Goal: Find contact information: Find contact information

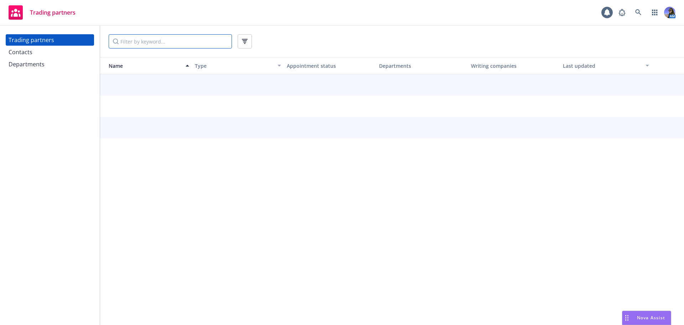
click at [149, 42] on input "Filter by keyword..." at bounding box center [170, 41] width 123 height 14
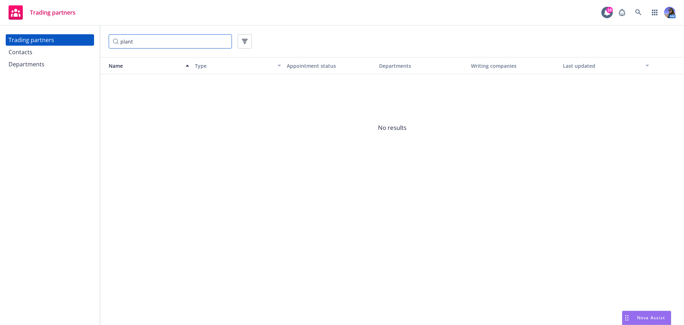
drag, startPoint x: 148, startPoint y: 44, endPoint x: 81, endPoint y: 31, distance: 68.3
click at [81, 31] on div "Trading partners Contacts Departments plant Name Type Appointment status Depart…" at bounding box center [342, 175] width 684 height 299
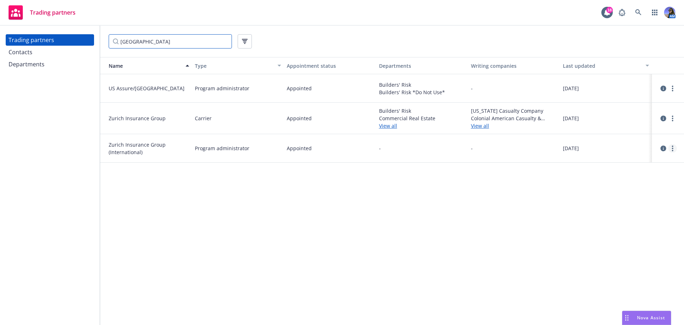
type input "[GEOGRAPHIC_DATA]"
click at [672, 152] on link "more" at bounding box center [673, 148] width 9 height 9
click at [635, 166] on link "View contacts" at bounding box center [636, 163] width 79 height 14
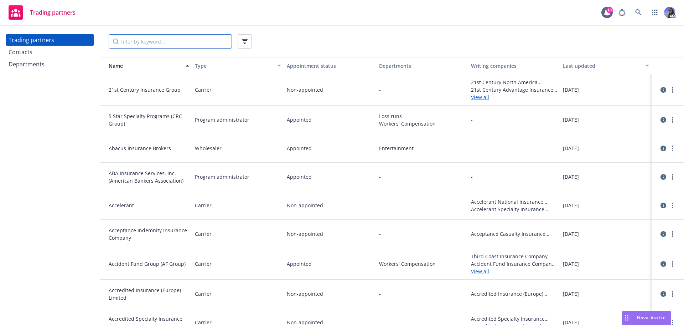
click at [138, 38] on input "Filter by keyword..." at bounding box center [170, 41] width 123 height 14
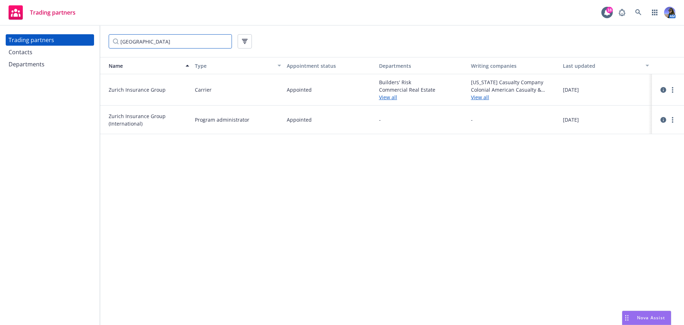
type input "[GEOGRAPHIC_DATA]"
click at [668, 91] on div at bounding box center [669, 90] width 18 height 9
click at [671, 90] on link "more" at bounding box center [673, 90] width 9 height 9
click at [635, 106] on link "View contacts" at bounding box center [636, 104] width 79 height 14
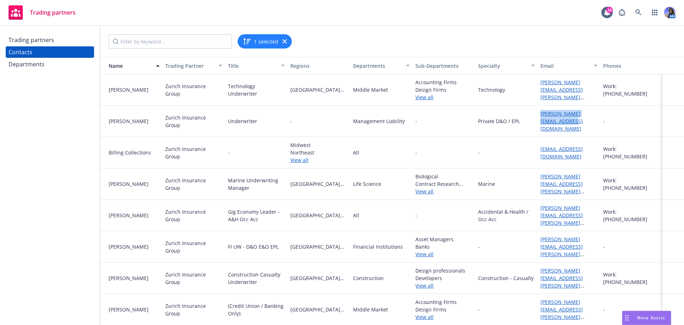
drag, startPoint x: 565, startPoint y: 124, endPoint x: 536, endPoint y: 117, distance: 29.9
click at [538, 117] on div "[PERSON_NAME][EMAIL_ADDRESS][DOMAIN_NAME]" at bounding box center [569, 121] width 62 height 31
copy link "[PERSON_NAME][EMAIL_ADDRESS][DOMAIN_NAME]"
click at [150, 42] on input "Filter by keyword..." at bounding box center [170, 41] width 123 height 14
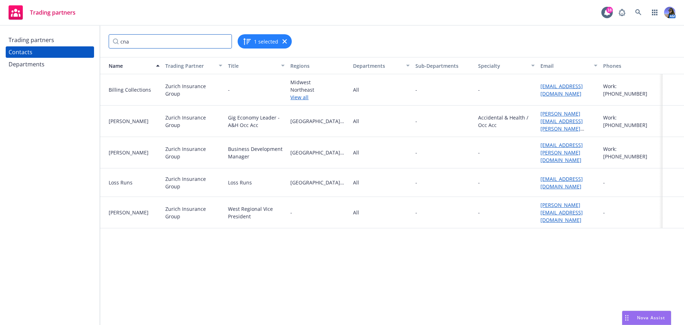
type input "cna"
click at [25, 41] on div "Trading partners" at bounding box center [32, 39] width 46 height 11
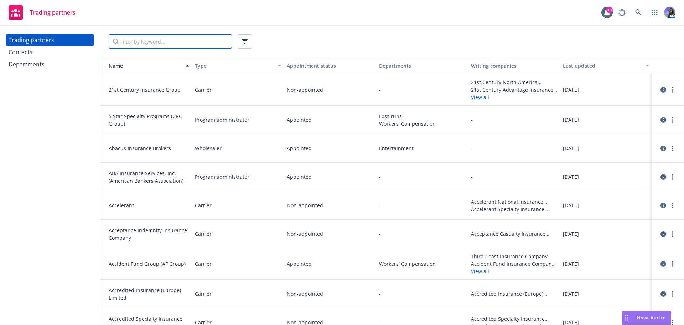
click at [154, 42] on input "Filter by keyword..." at bounding box center [170, 41] width 123 height 14
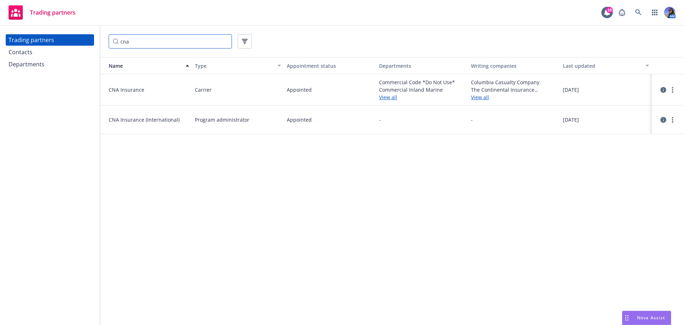
type input "cna"
click at [663, 120] on icon "circleInformation" at bounding box center [664, 120] width 6 height 6
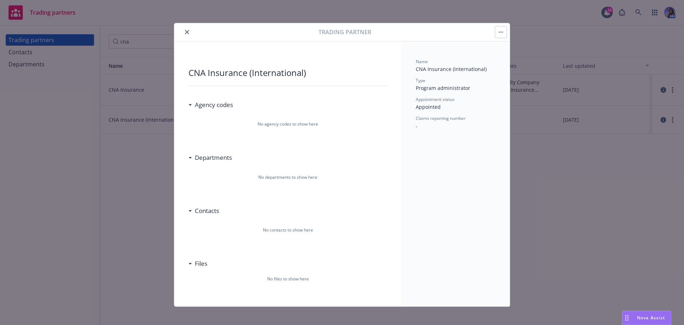
click at [499, 34] on button "button" at bounding box center [501, 31] width 11 height 11
click at [518, 51] on link "View contacts" at bounding box center [526, 52] width 66 height 14
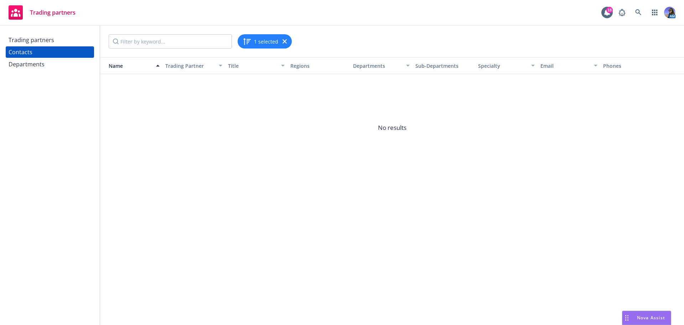
click at [33, 45] on div "Trading partners" at bounding box center [32, 39] width 46 height 11
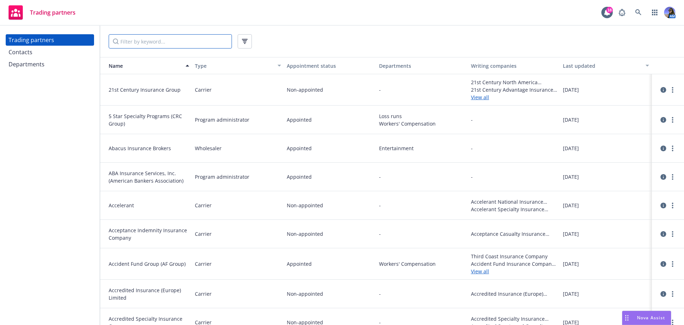
click at [149, 40] on input "Filter by keyword..." at bounding box center [170, 41] width 123 height 14
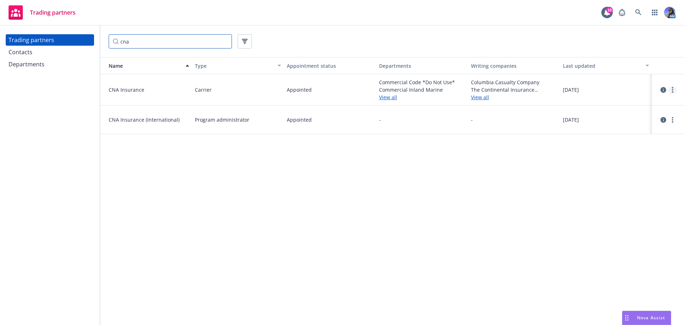
type input "cna"
click at [675, 89] on link "more" at bounding box center [673, 90] width 9 height 9
click at [632, 101] on link "View contacts" at bounding box center [636, 104] width 79 height 14
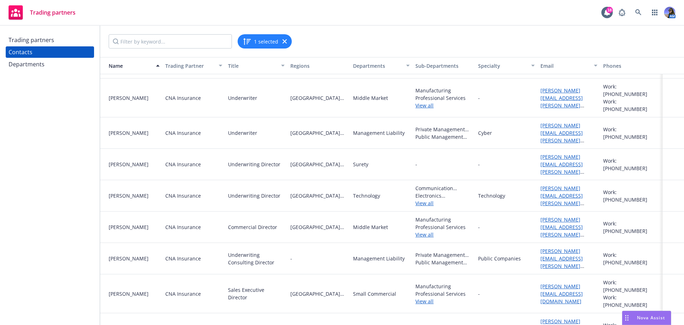
scroll to position [1304, 0]
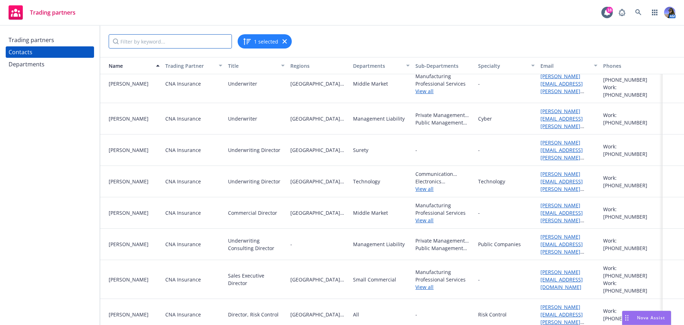
click at [161, 45] on input "Filter by keyword..." at bounding box center [170, 41] width 123 height 14
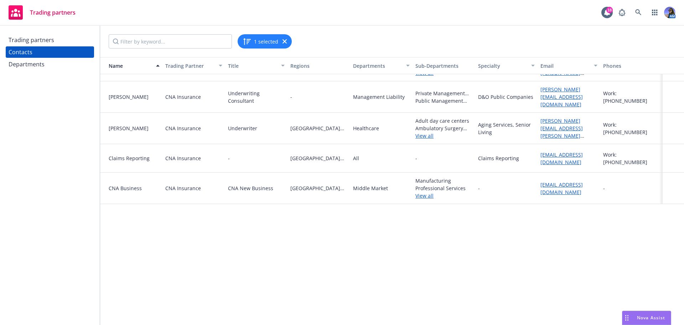
scroll to position [0, 0]
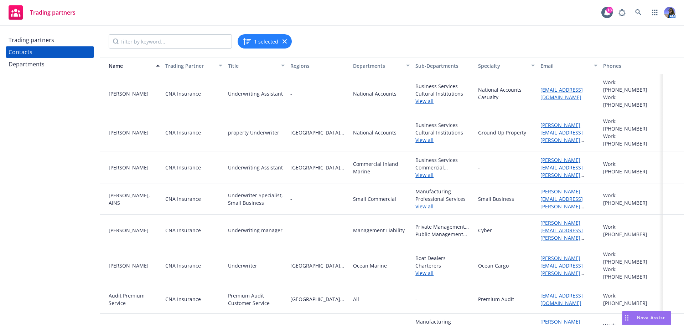
click at [53, 42] on div "Trading partners" at bounding box center [32, 39] width 46 height 11
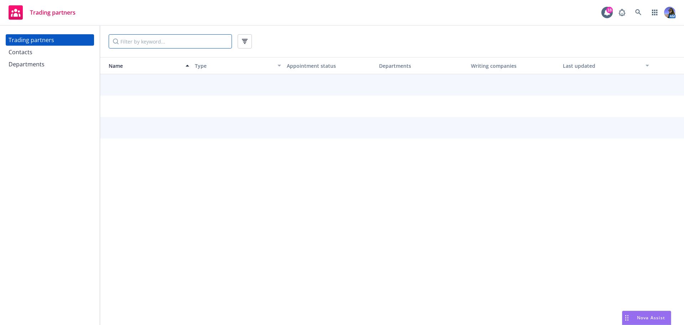
click at [125, 47] on input "Filter by keyword..." at bounding box center [170, 41] width 123 height 14
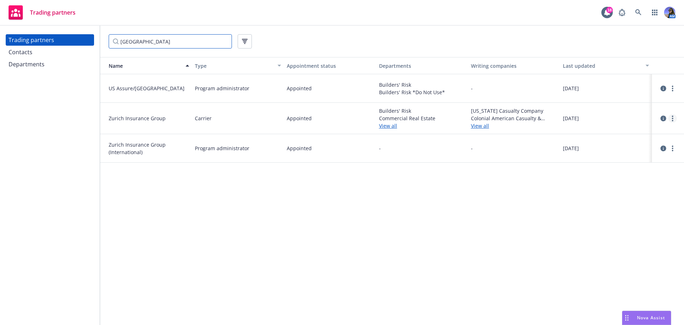
type input "[GEOGRAPHIC_DATA]"
click at [674, 118] on link "more" at bounding box center [673, 118] width 9 height 9
click at [648, 134] on link "View contacts" at bounding box center [636, 133] width 79 height 14
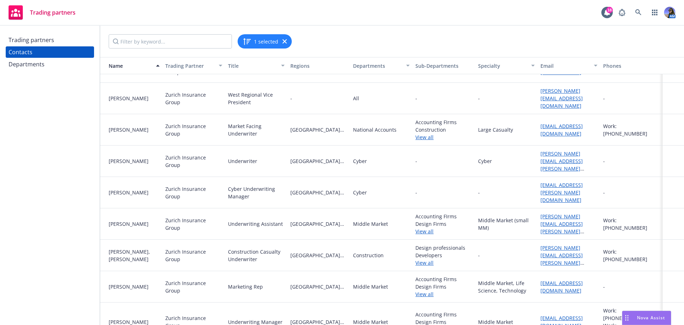
scroll to position [428, 0]
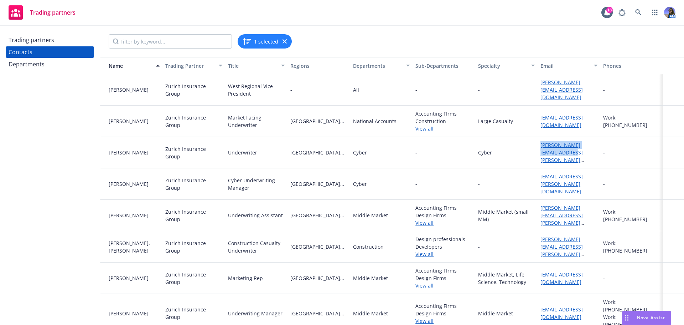
drag, startPoint x: 556, startPoint y: 153, endPoint x: 538, endPoint y: 147, distance: 19.5
click at [541, 147] on div "[PERSON_NAME][EMAIL_ADDRESS][PERSON_NAME][DOMAIN_NAME]" at bounding box center [569, 152] width 57 height 22
copy link "[PERSON_NAME][EMAIL_ADDRESS][PERSON_NAME][DOMAIN_NAME]"
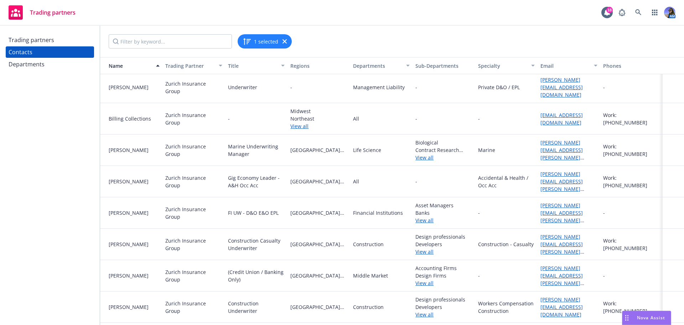
scroll to position [0, 0]
